Goal: Task Accomplishment & Management: Manage account settings

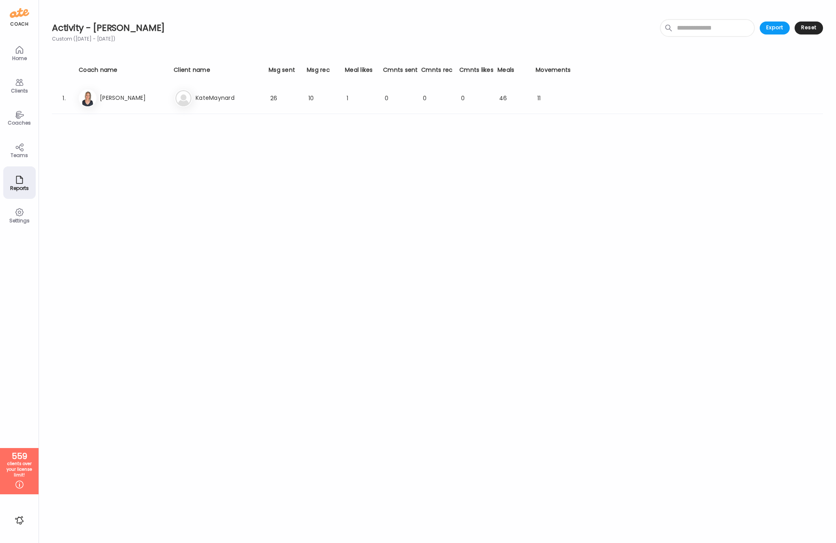
click at [24, 116] on div "Coaches" at bounding box center [19, 117] width 32 height 32
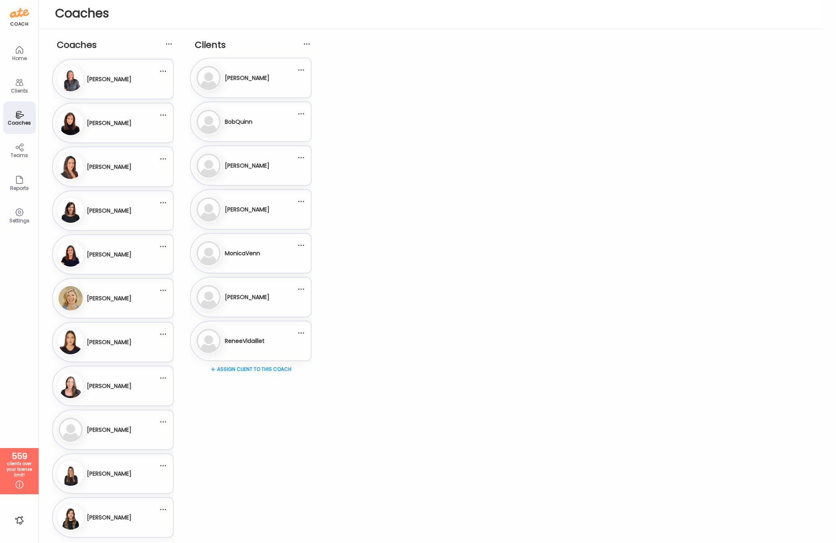
scroll to position [568, 0]
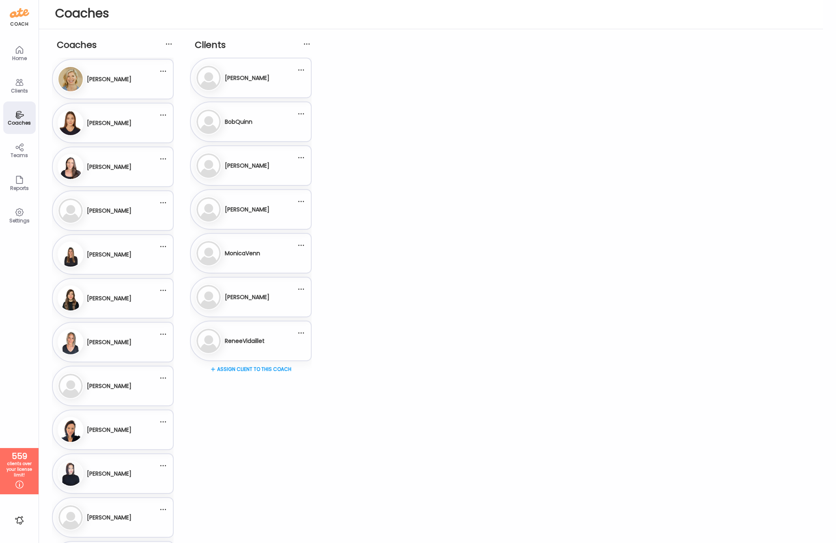
click at [100, 331] on div "Me [PERSON_NAME]" at bounding box center [108, 342] width 101 height 26
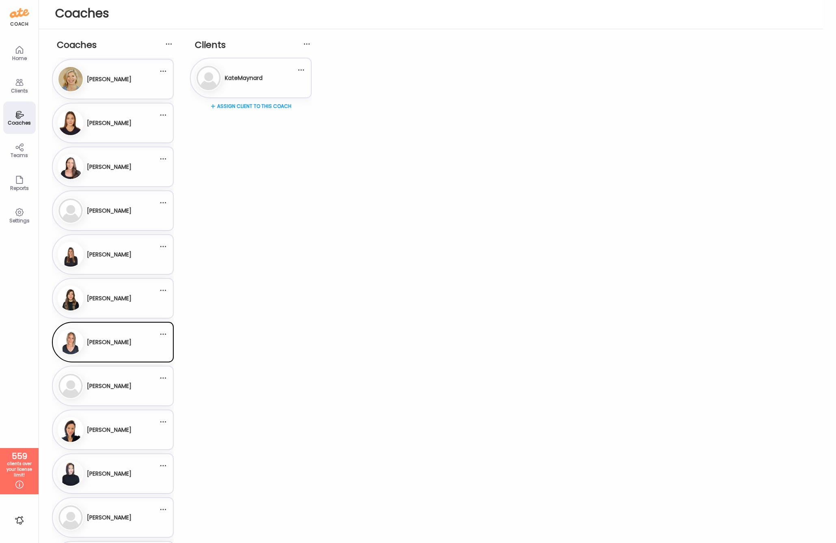
click at [244, 103] on div "Assign client to this coach" at bounding box center [251, 133] width 122 height 65
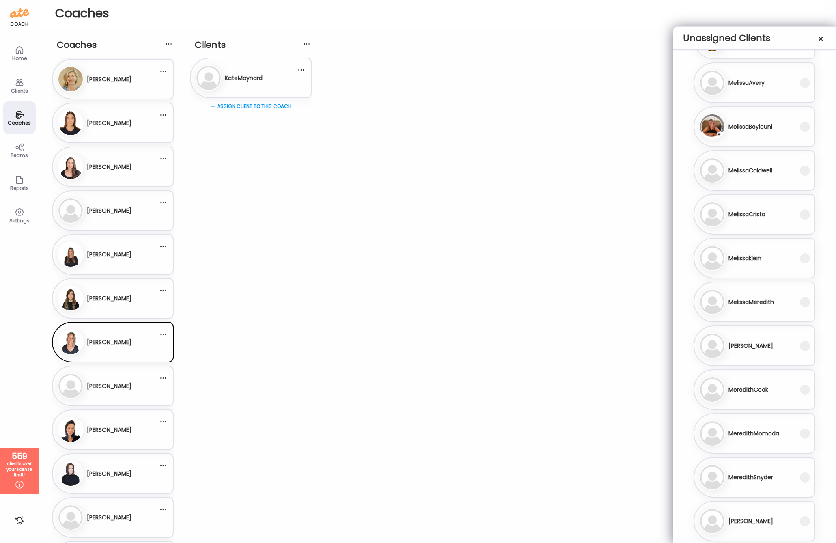
scroll to position [20602, 0]
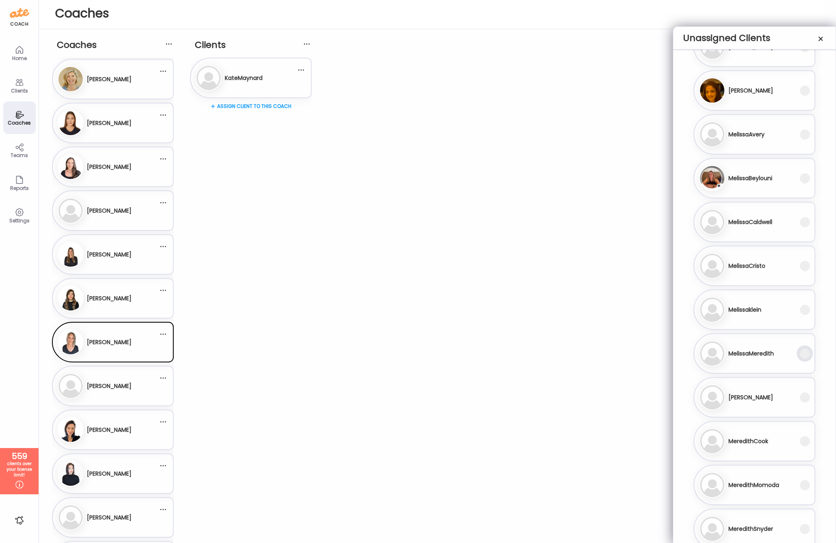
click at [797, 353] on div at bounding box center [805, 353] width 16 height 16
click at [805, 355] on span at bounding box center [805, 354] width 10 height 10
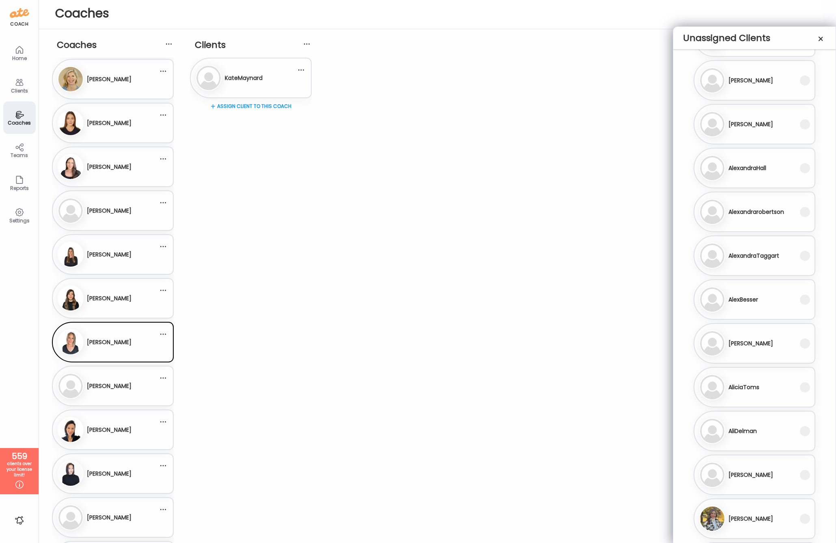
scroll to position [0, 0]
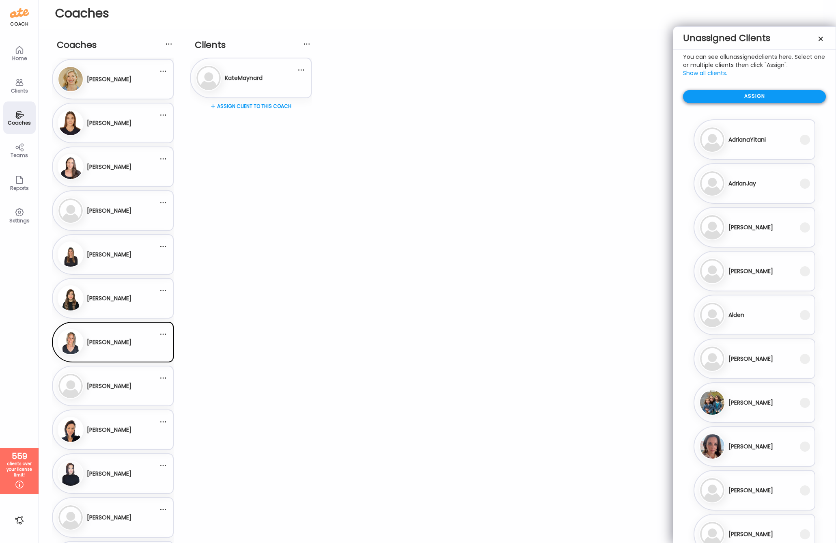
click at [787, 90] on div "Assign" at bounding box center [754, 96] width 143 height 13
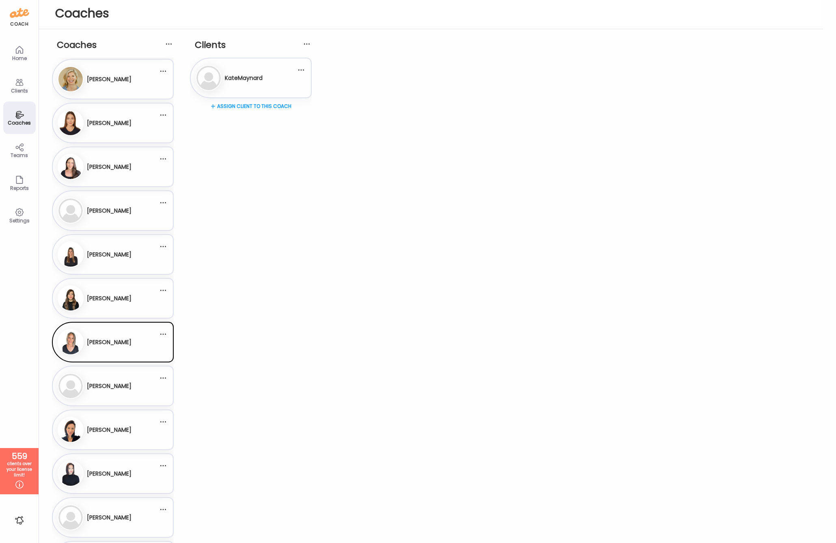
click at [123, 305] on div "[PERSON_NAME]" at bounding box center [109, 298] width 45 height 20
click at [131, 342] on h3 "[PERSON_NAME]" at bounding box center [109, 342] width 45 height 9
click at [17, 189] on div "Reports" at bounding box center [19, 187] width 29 height 5
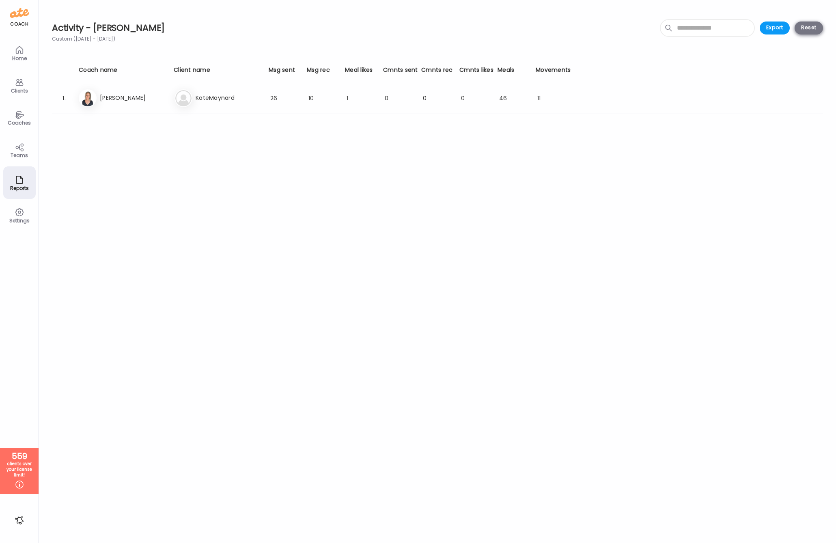
click at [813, 29] on div "Reset" at bounding box center [808, 28] width 28 height 13
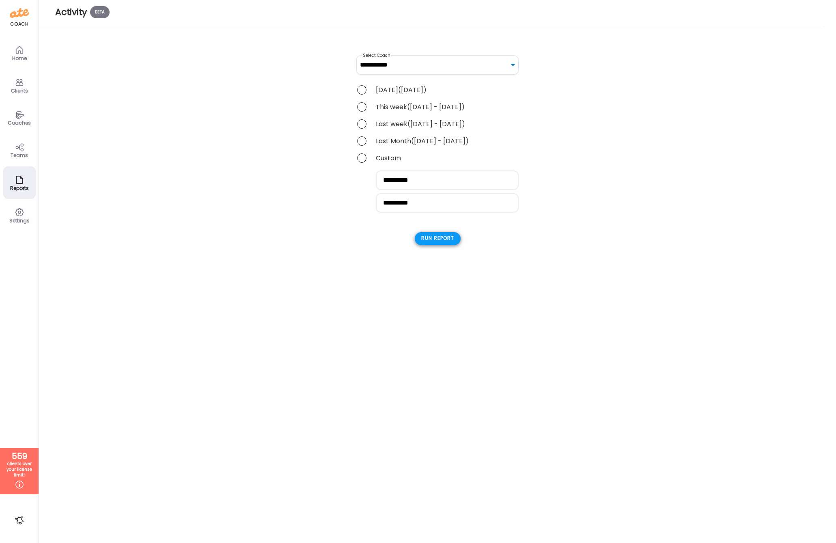
click at [450, 240] on div "Run report" at bounding box center [438, 238] width 46 height 13
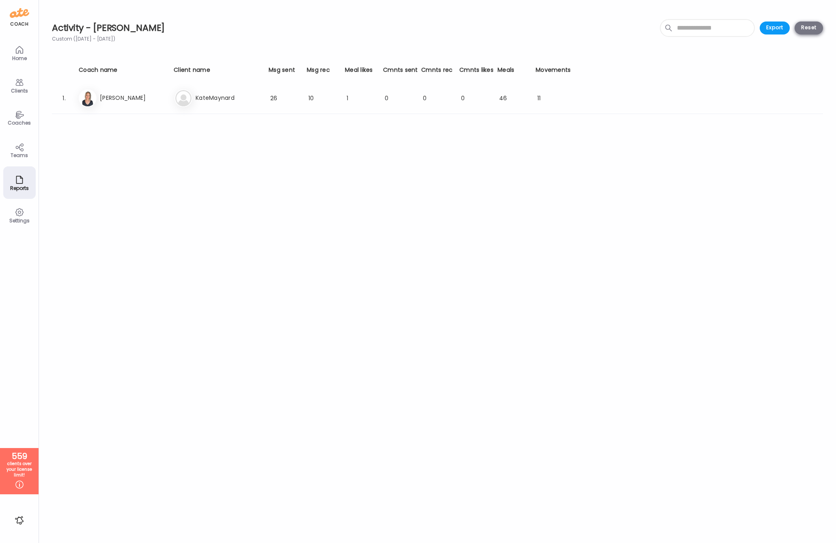
click at [798, 28] on div "Reset" at bounding box center [808, 28] width 28 height 13
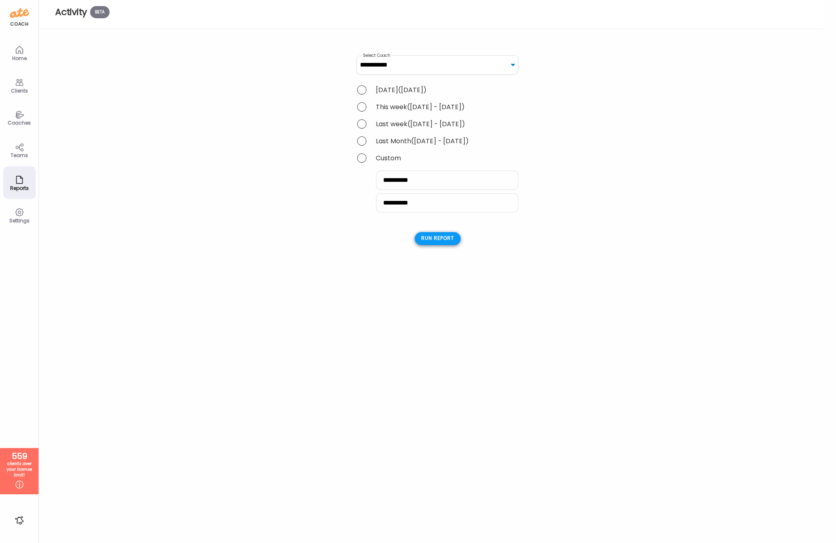
click at [419, 245] on div "Run report" at bounding box center [438, 238] width 46 height 13
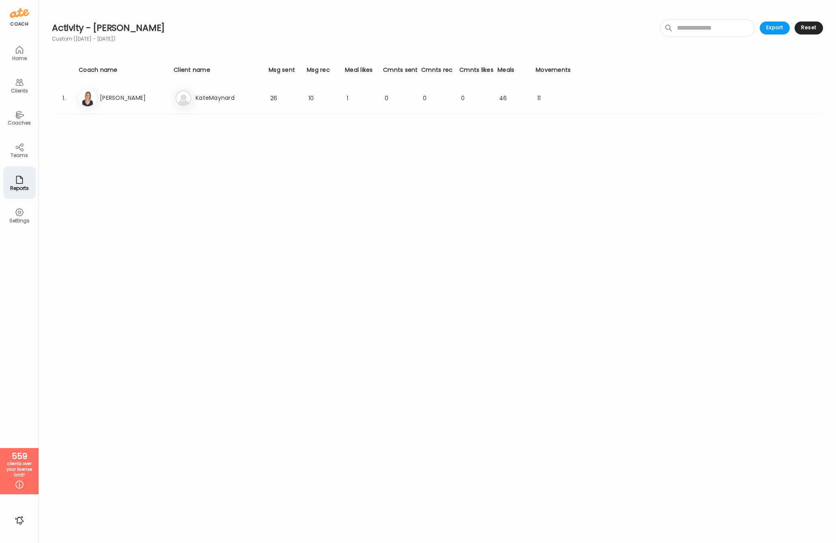
click at [24, 148] on div "Teams" at bounding box center [19, 150] width 32 height 32
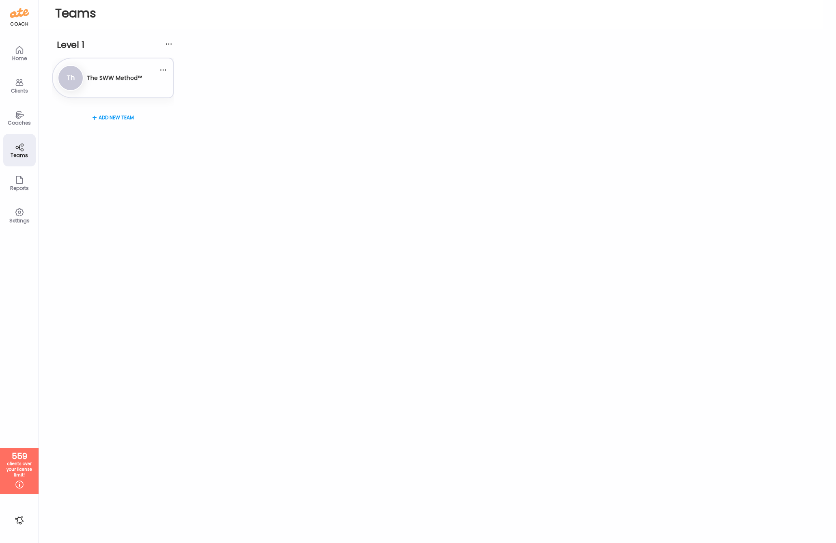
click at [23, 183] on icon at bounding box center [20, 180] width 10 height 10
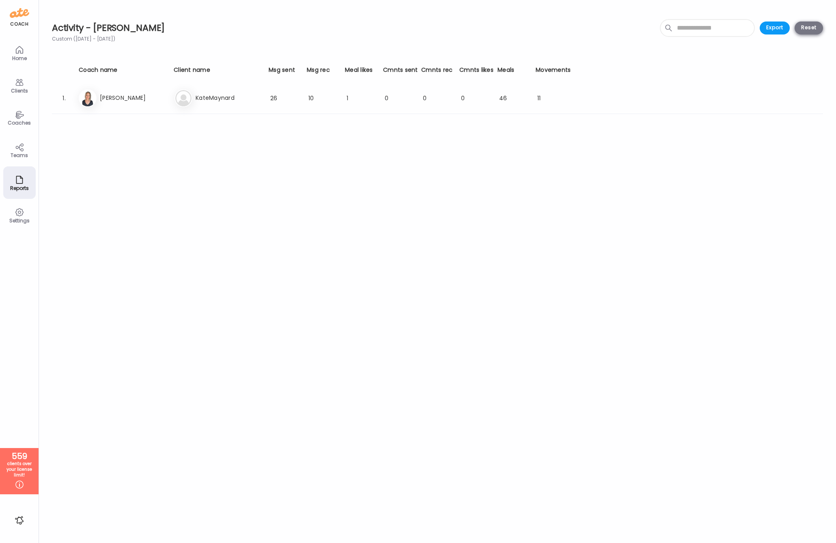
click at [822, 26] on div "Reset" at bounding box center [808, 28] width 28 height 13
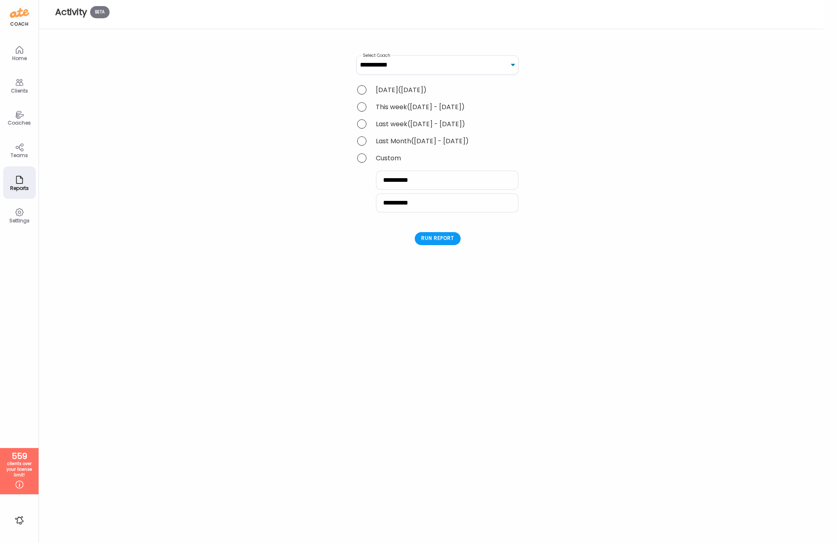
click at [361, 144] on span at bounding box center [361, 140] width 9 height 9
click at [362, 159] on span at bounding box center [361, 157] width 9 height 9
click at [434, 245] on div "Run report" at bounding box center [438, 238] width 46 height 13
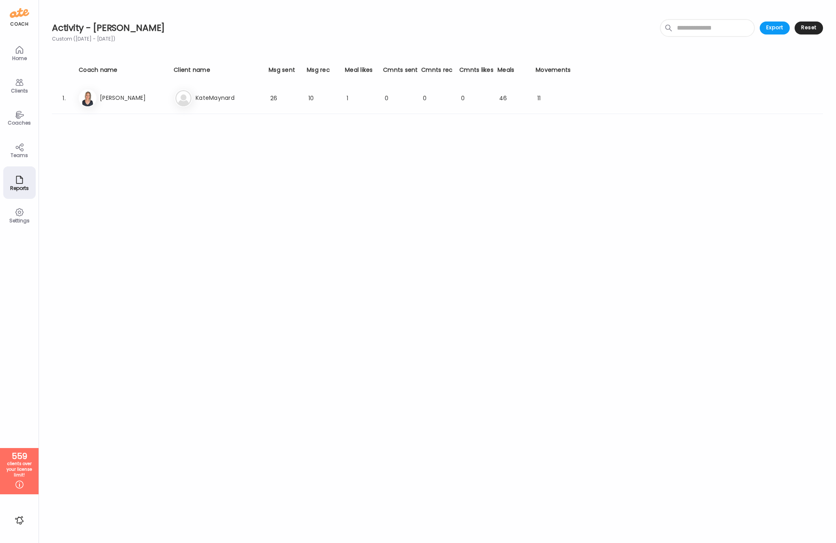
click at [18, 109] on div "Coaches" at bounding box center [19, 117] width 32 height 32
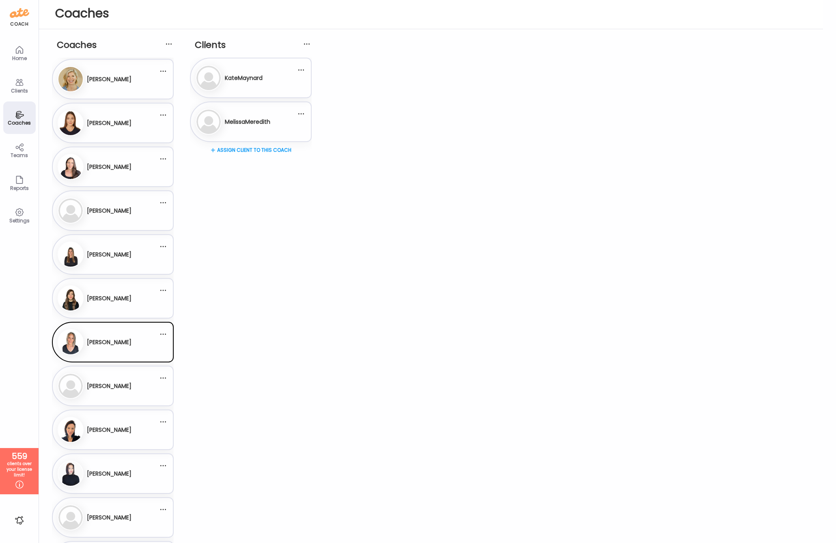
click at [244, 124] on h3 "MelissaMeredith" at bounding box center [247, 122] width 45 height 9
click at [131, 336] on div "[PERSON_NAME]" at bounding box center [109, 342] width 45 height 20
click at [398, 291] on div at bounding box center [417, 271] width 39 height 39
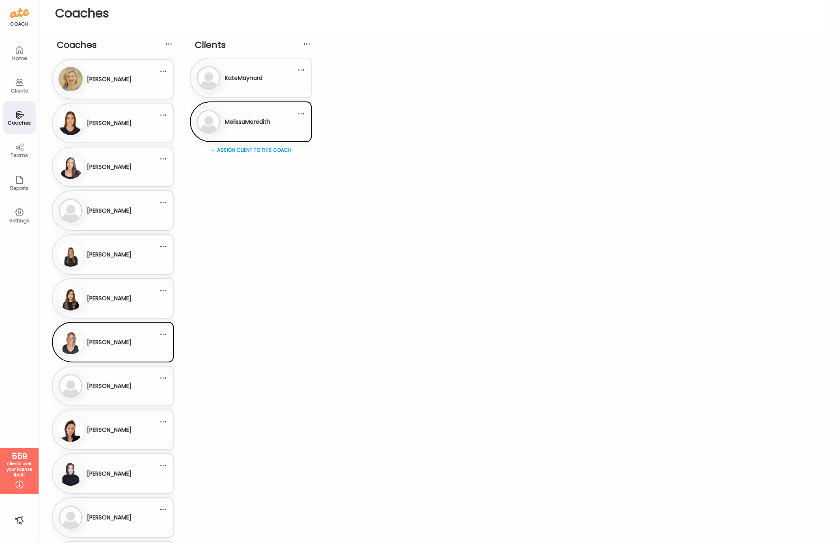
click at [13, 174] on div "Reports" at bounding box center [19, 182] width 32 height 32
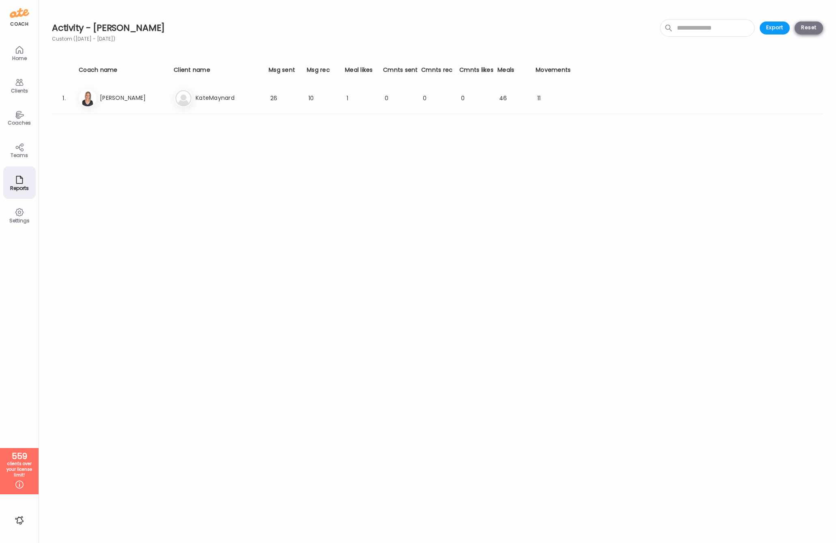
click at [804, 28] on div "Reset" at bounding box center [808, 28] width 28 height 13
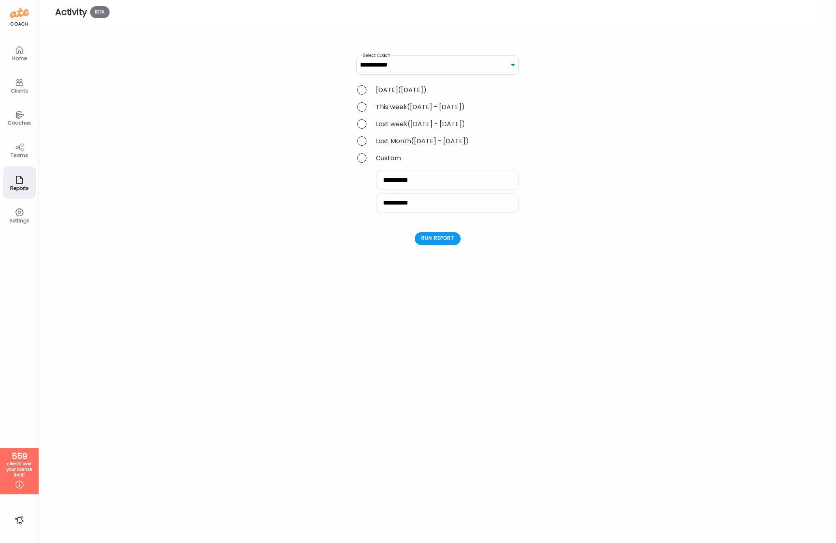
click at [409, 140] on div "Last Month ([DATE] - [DATE])" at bounding box center [437, 141] width 162 height 11
click at [363, 140] on span at bounding box center [361, 140] width 9 height 9
click at [432, 187] on div "Run report" at bounding box center [438, 189] width 46 height 13
